Goal: Task Accomplishment & Management: Manage account settings

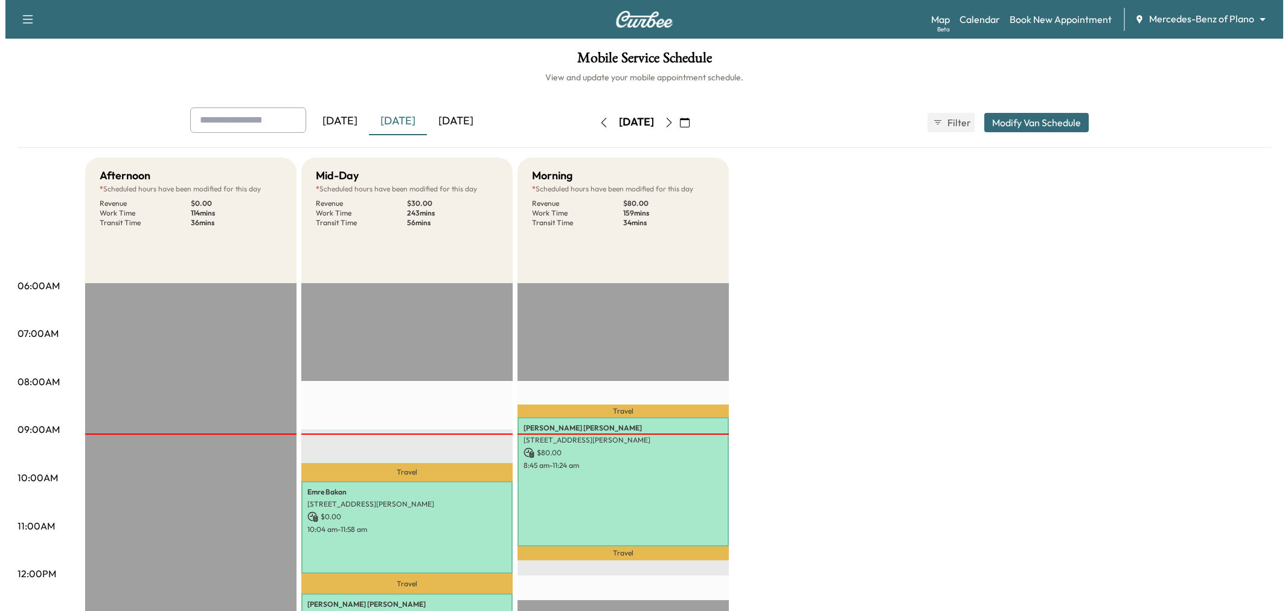
scroll to position [268, 0]
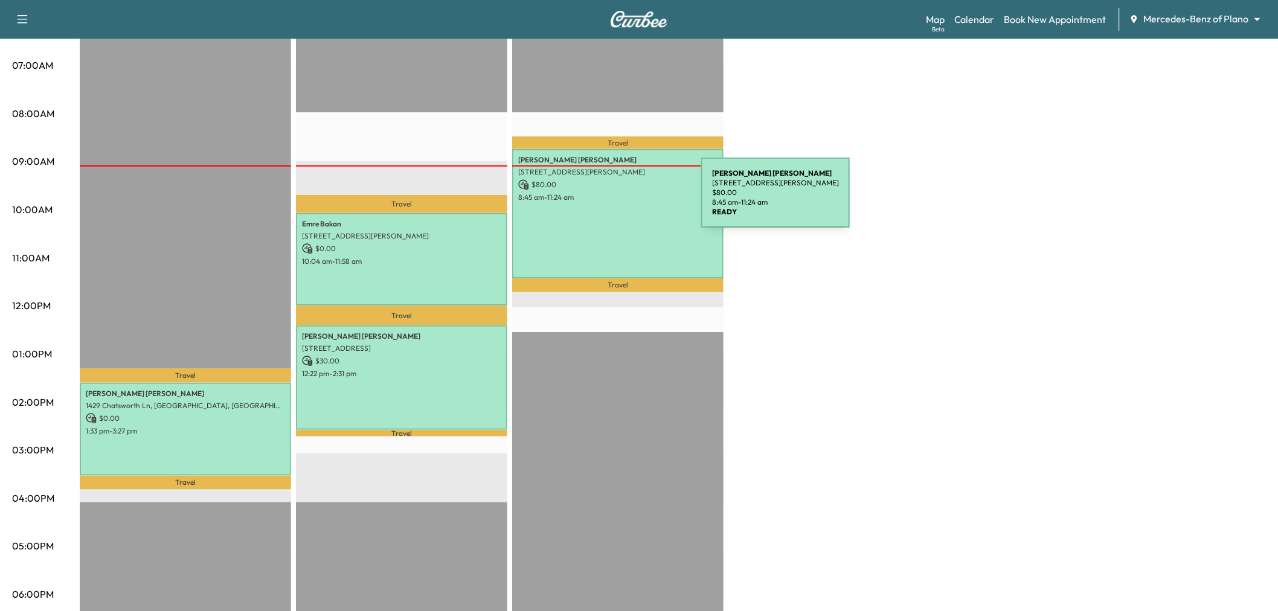
click at [610, 200] on div "[PERSON_NAME] [STREET_ADDRESS][PERSON_NAME] $ 80.00 8:45 am - 11:24 am" at bounding box center [617, 213] width 211 height 129
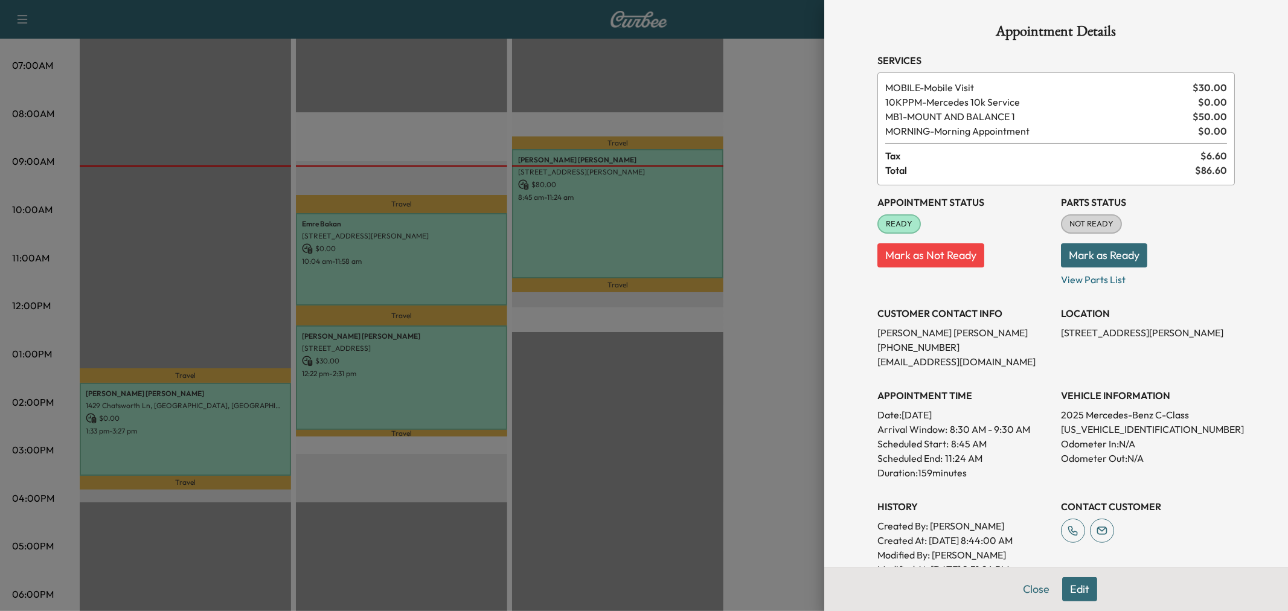
click at [625, 197] on div at bounding box center [644, 305] width 1288 height 611
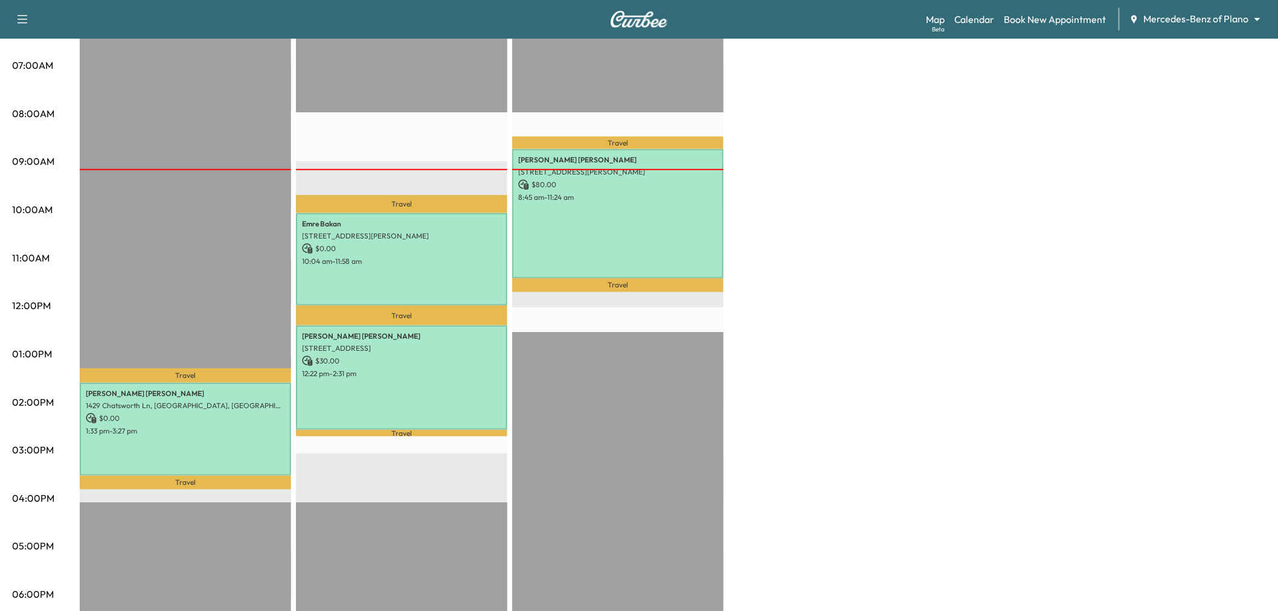
click at [762, 226] on div "Afternoon * Scheduled hours have been modified for this day Revenue $ 0.00 Work…" at bounding box center [673, 342] width 1186 height 906
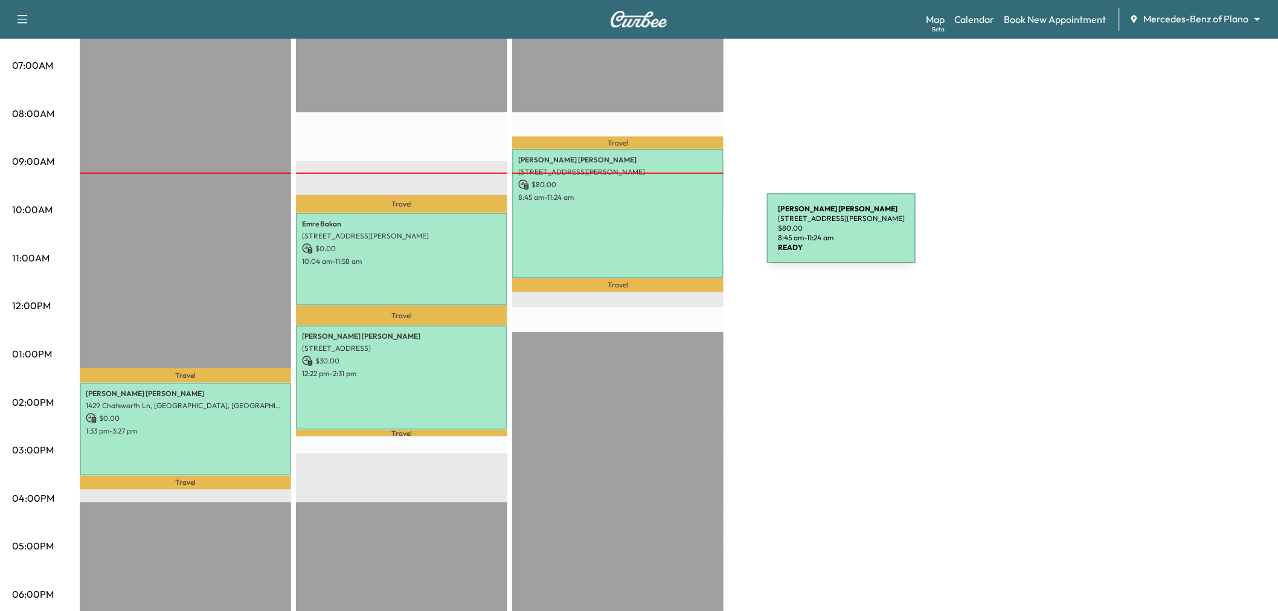
click at [676, 235] on div "[PERSON_NAME] [STREET_ADDRESS][PERSON_NAME] $ 80.00 8:45 am - 11:24 am" at bounding box center [617, 213] width 211 height 129
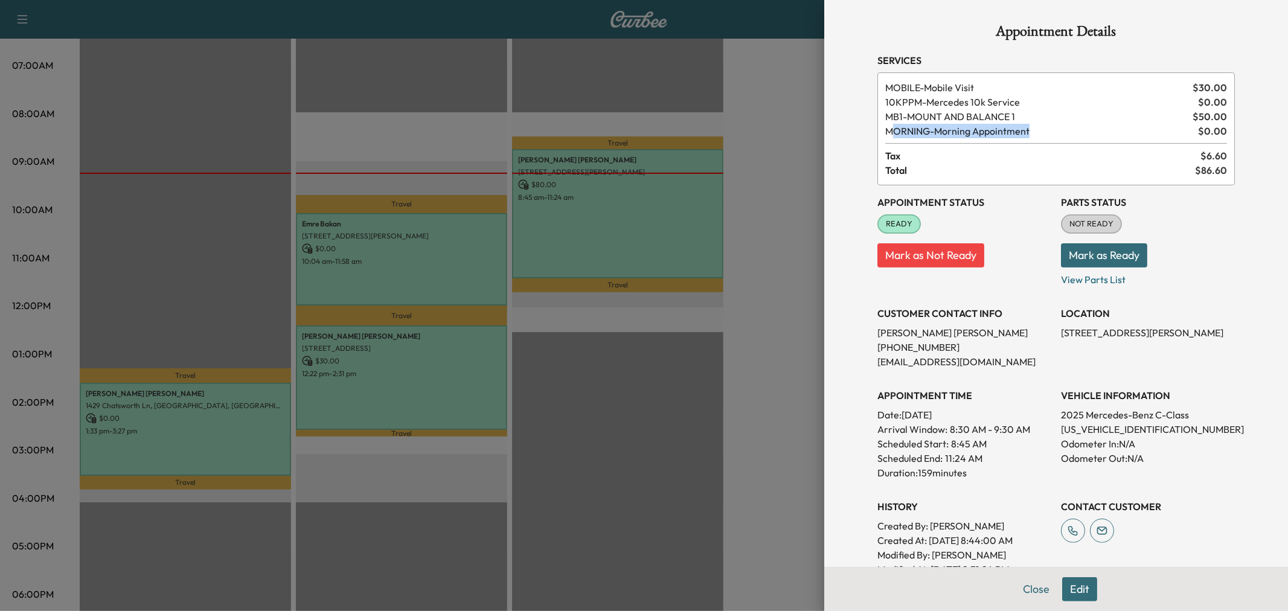
drag, startPoint x: 882, startPoint y: 131, endPoint x: 1031, endPoint y: 128, distance: 149.2
click at [1031, 128] on span "MORNING - Morning Appointment" at bounding box center [1039, 131] width 308 height 14
click at [956, 124] on span "MORNING - Morning Appointment" at bounding box center [1039, 131] width 308 height 14
click at [788, 153] on div at bounding box center [644, 305] width 1288 height 611
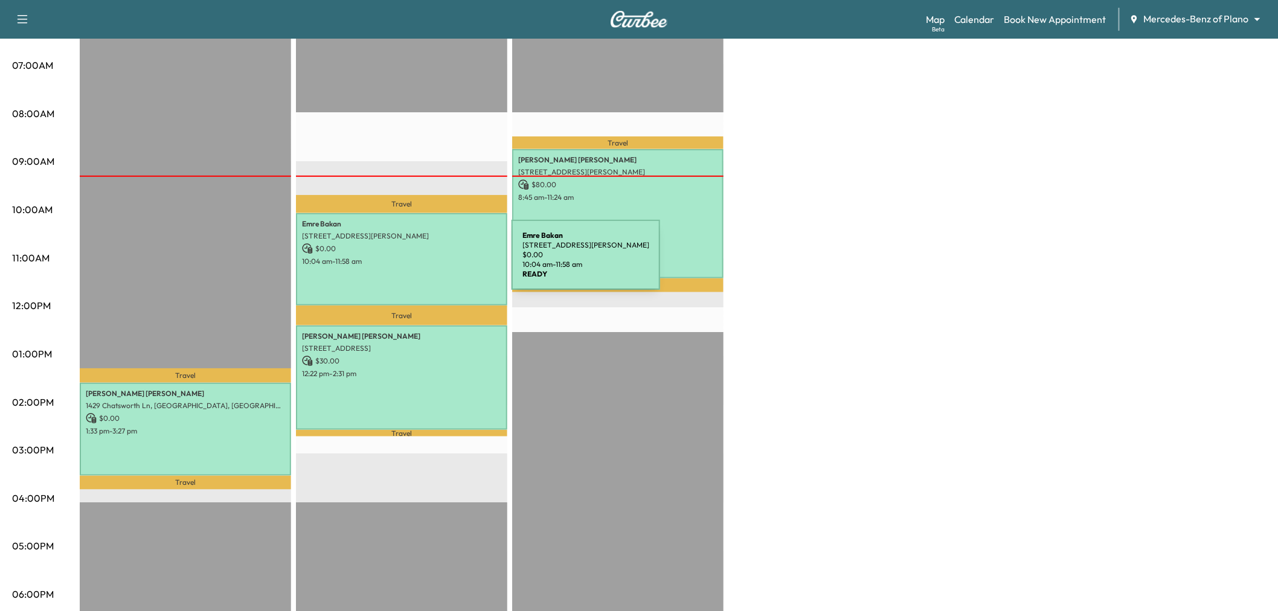
click at [421, 262] on p "10:04 am - 11:58 am" at bounding box center [401, 262] width 199 height 10
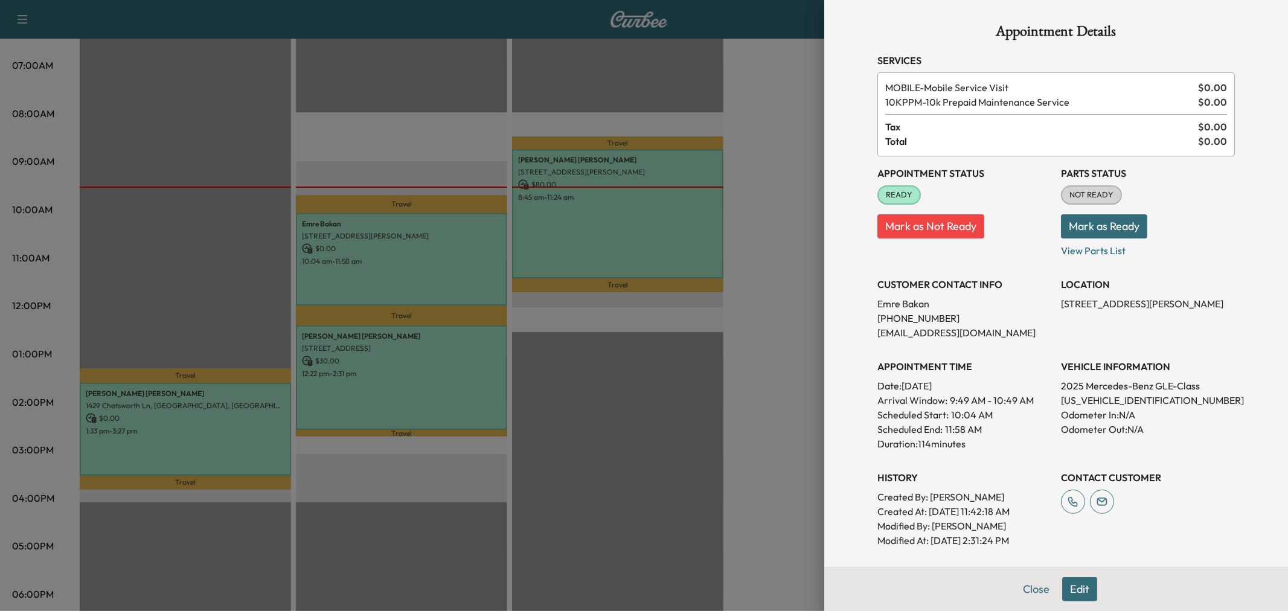
click at [658, 350] on div at bounding box center [644, 305] width 1288 height 611
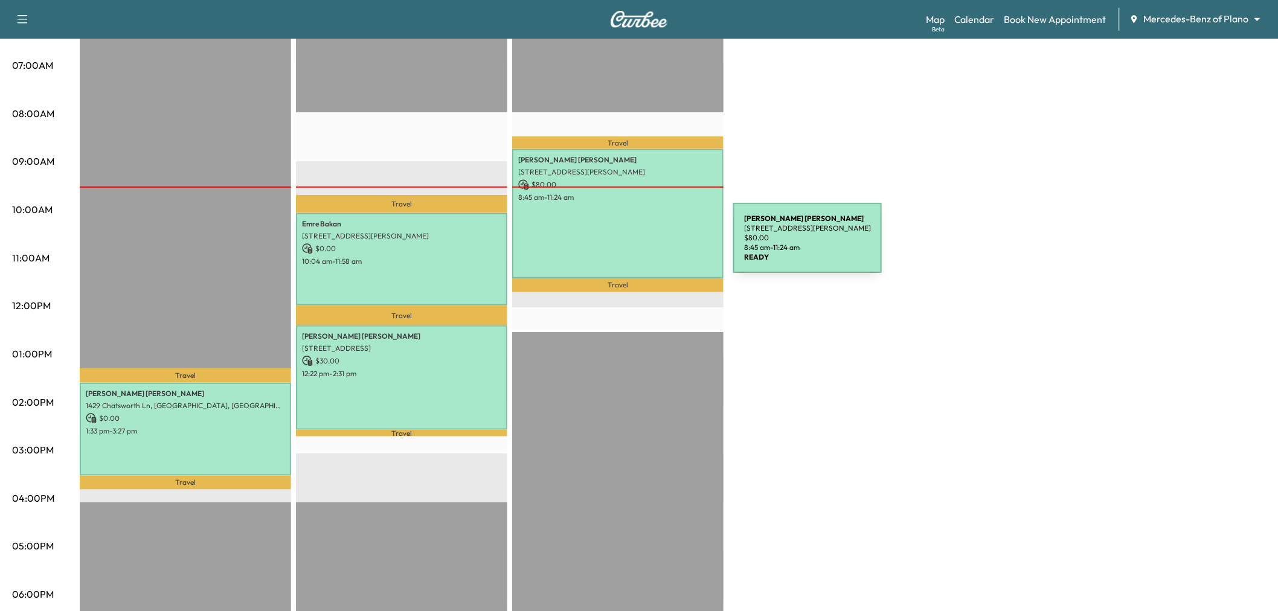
click at [642, 245] on div "[PERSON_NAME] [STREET_ADDRESS][PERSON_NAME] $ 80.00 8:45 am - 11:24 am" at bounding box center [617, 213] width 211 height 129
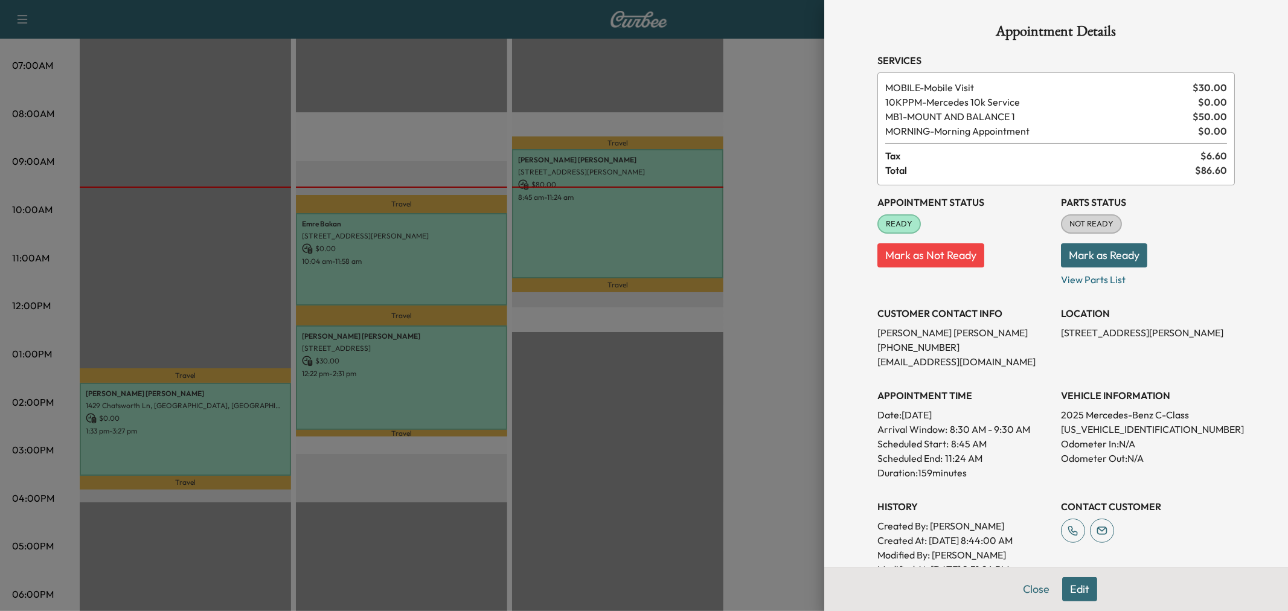
click at [794, 349] on div at bounding box center [644, 305] width 1288 height 611
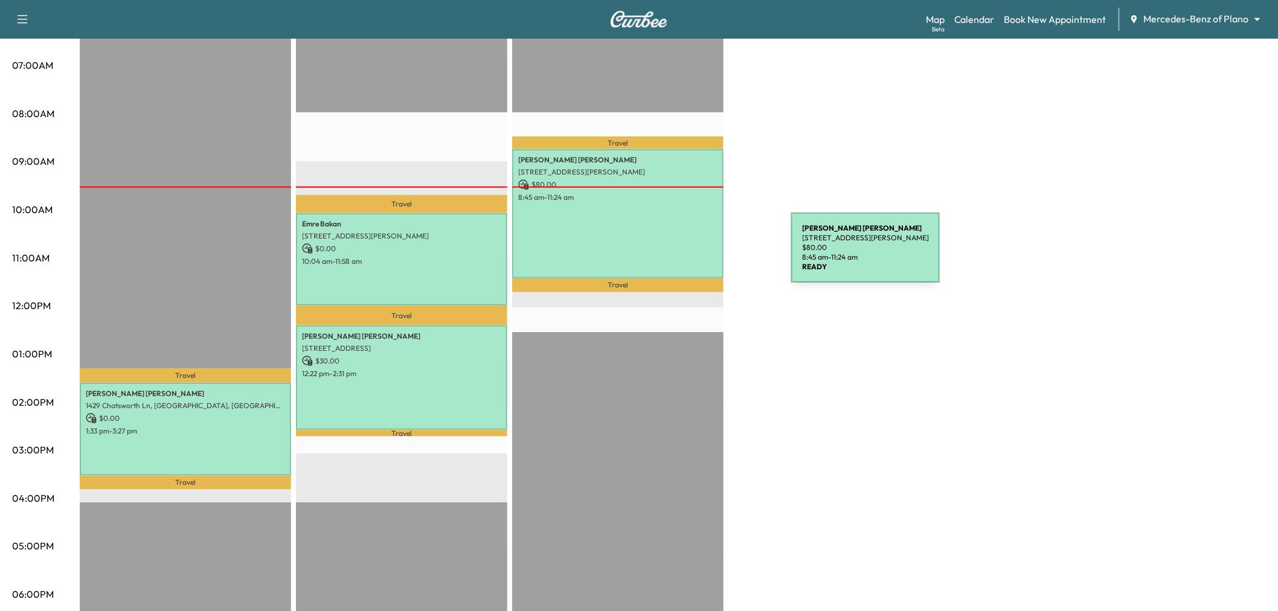
click at [700, 255] on div "[PERSON_NAME] [STREET_ADDRESS][PERSON_NAME] $ 80.00 8:45 am - 11:24 am" at bounding box center [617, 213] width 211 height 129
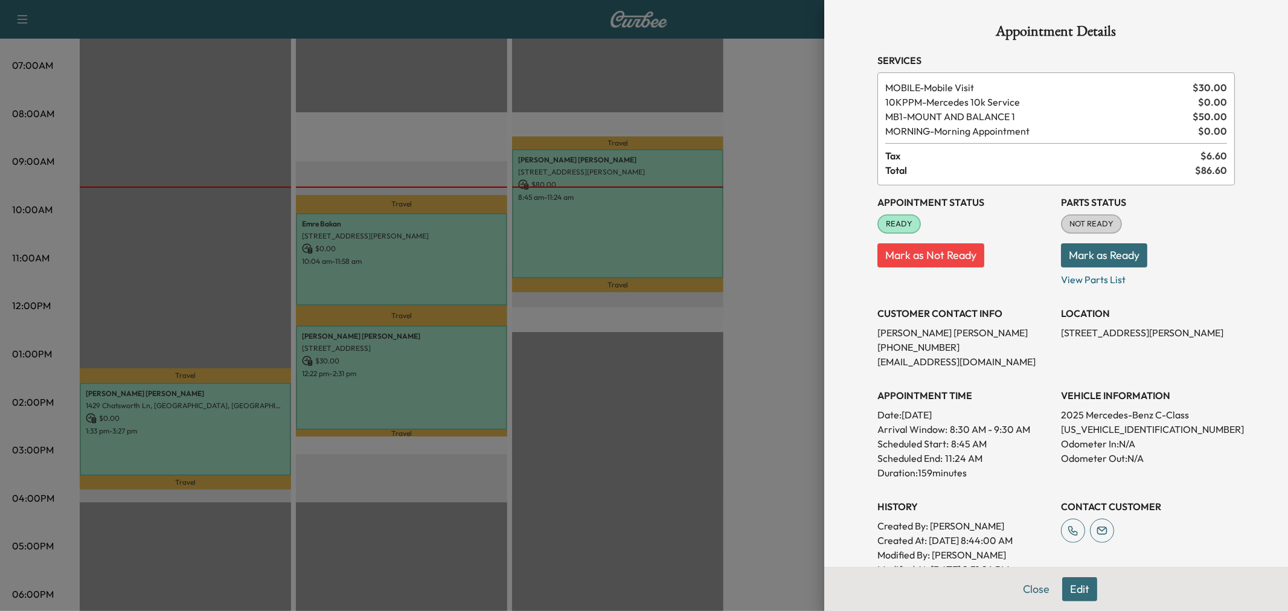
click at [1016, 352] on p "[PHONE_NUMBER]" at bounding box center [964, 347] width 174 height 14
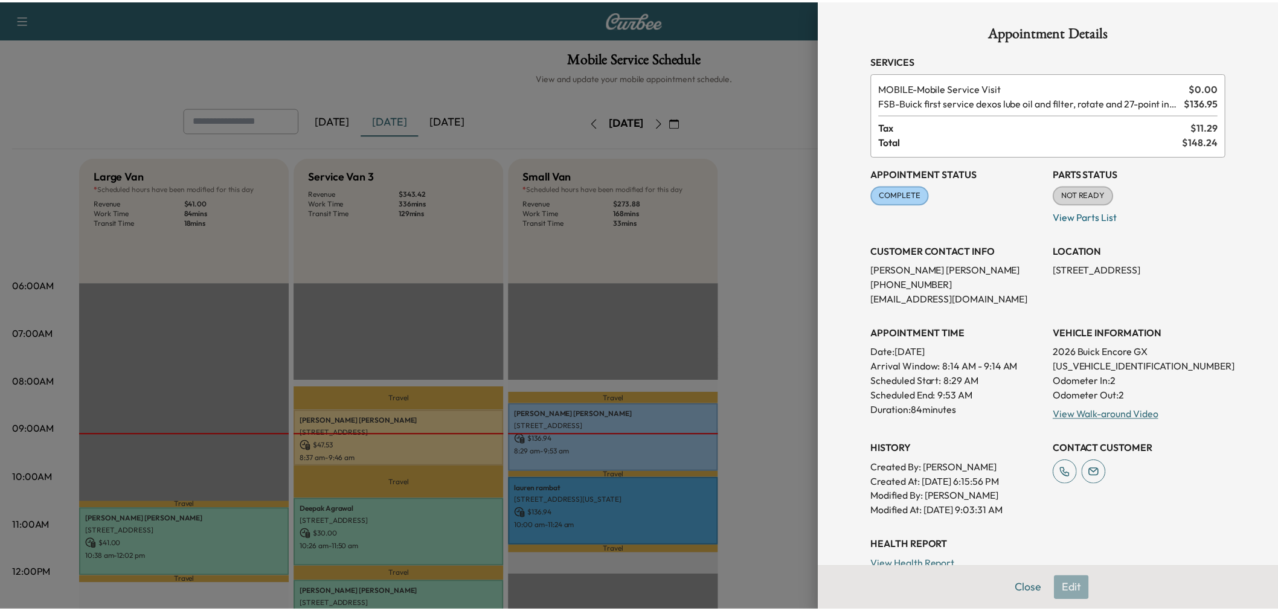
scroll to position [201, 0]
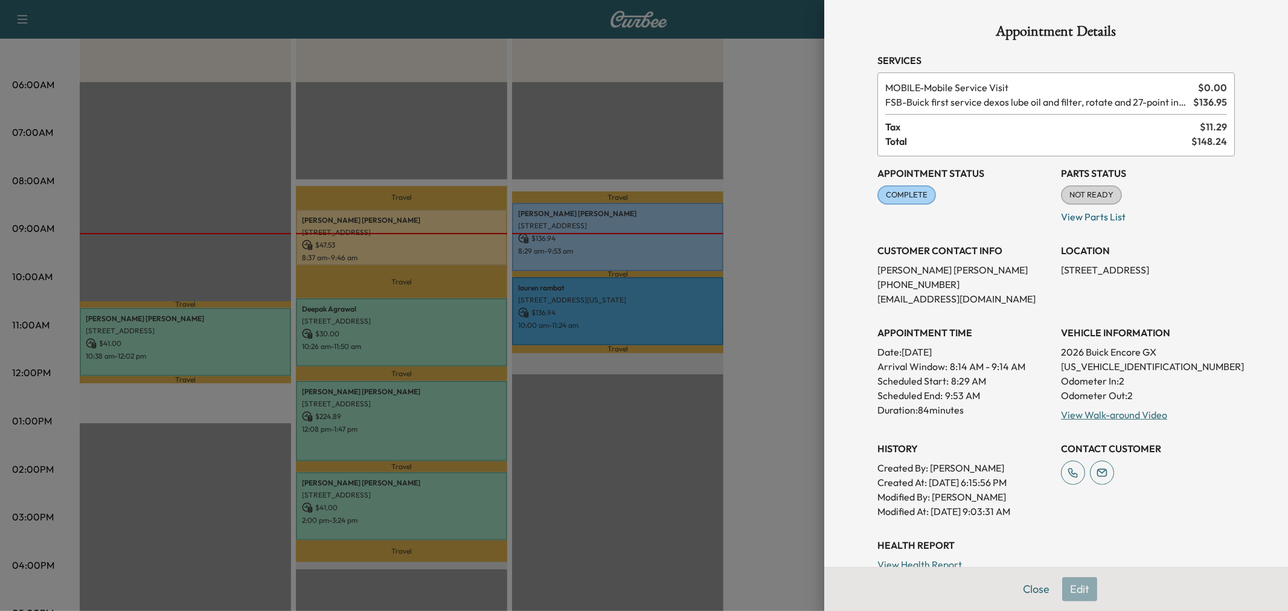
click at [745, 482] on div at bounding box center [644, 305] width 1288 height 611
